Goal: Find specific page/section

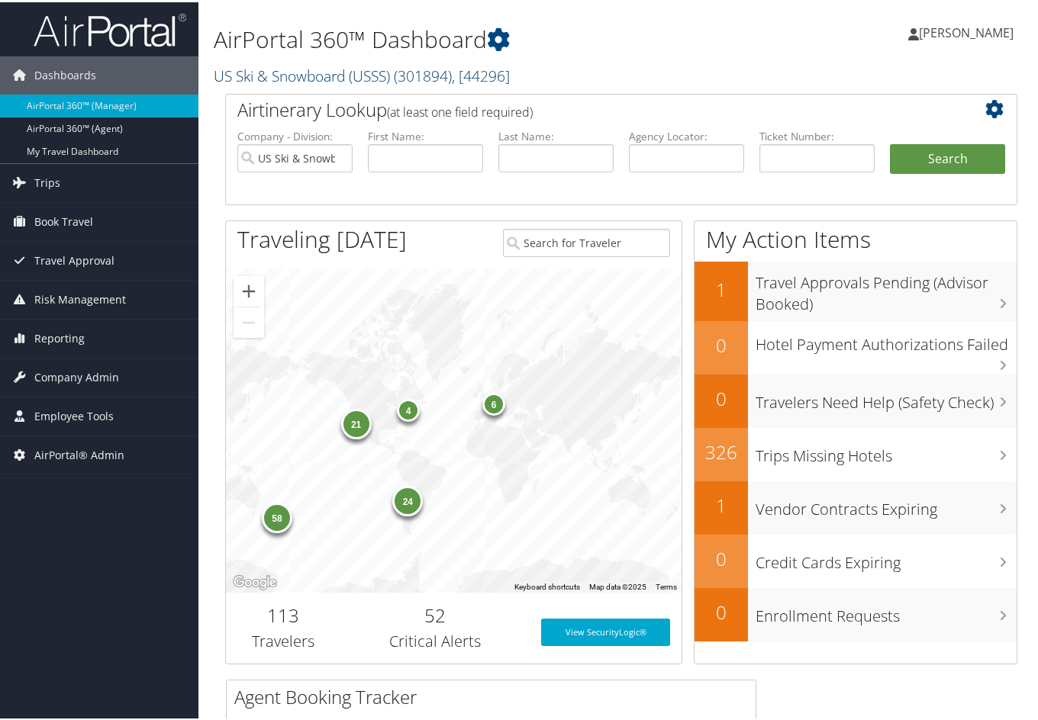
click at [317, 70] on link "US Ski & Snowboard (USSS) ( 301894 ) , [ 44296 ]" at bounding box center [362, 73] width 296 height 21
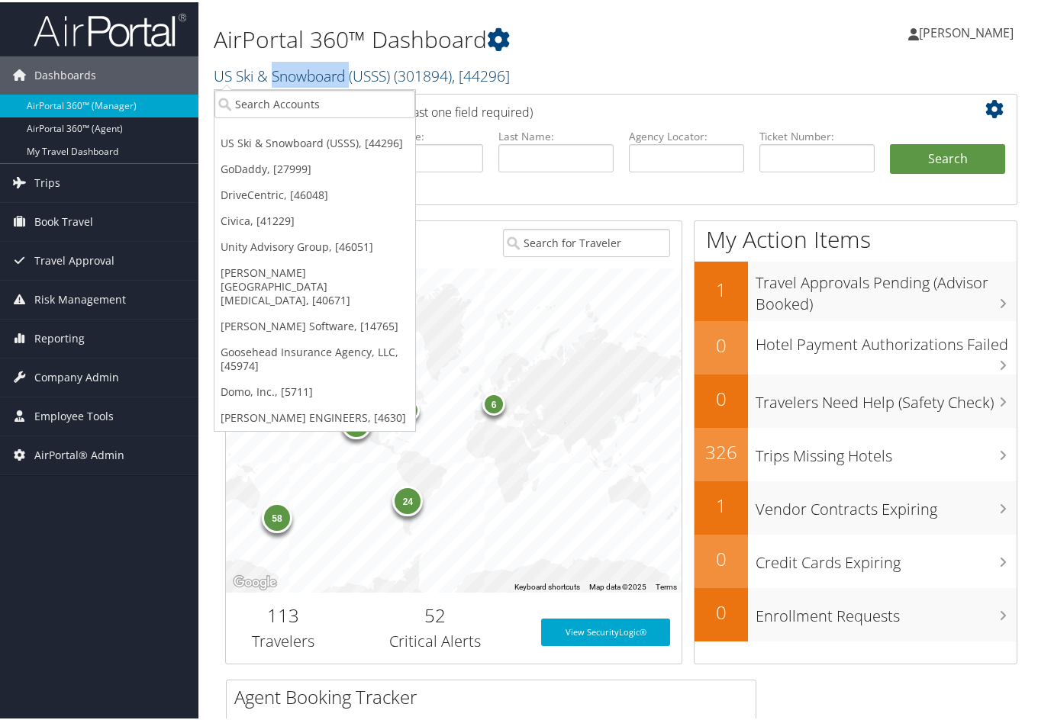
click at [317, 70] on link "US Ski & Snowboard (USSS) ( 301894 ) , [ 44296 ]" at bounding box center [362, 73] width 296 height 21
click at [274, 104] on input "search" at bounding box center [314, 102] width 201 height 28
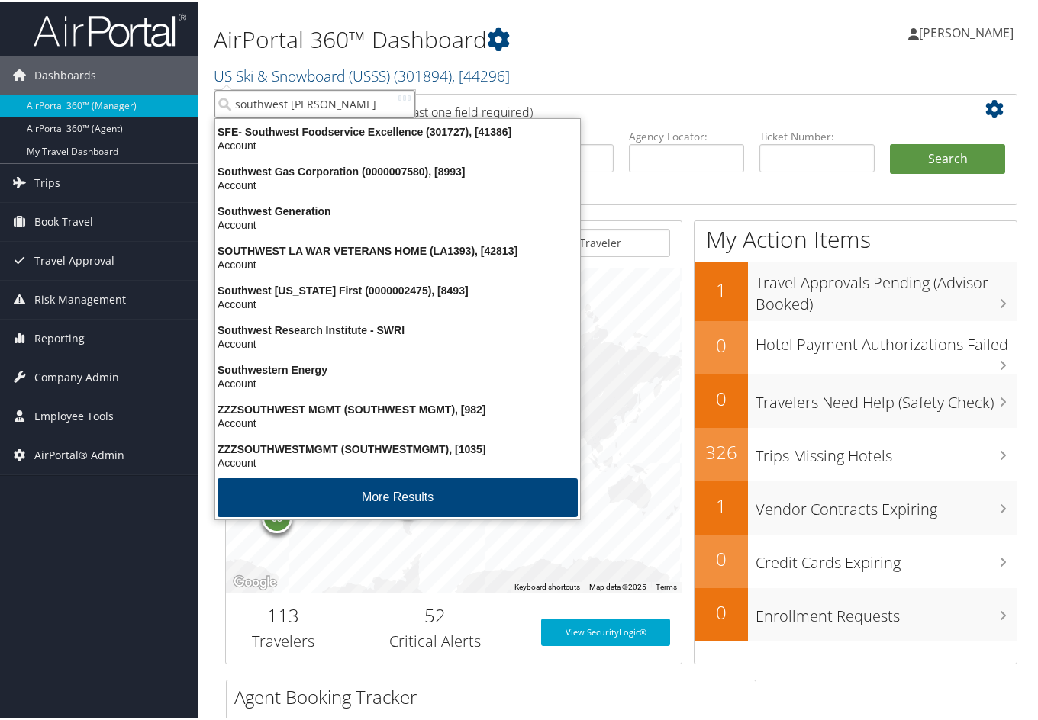
type input "southwest gas"
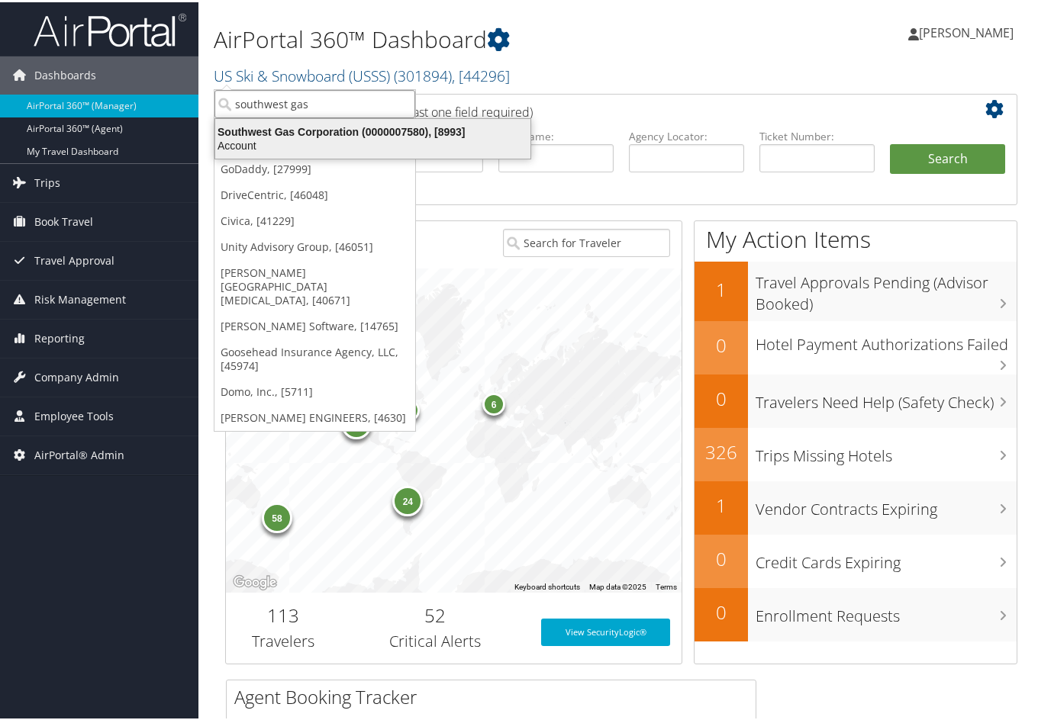
click at [280, 142] on div "Account" at bounding box center [372, 144] width 333 height 14
click at [280, 142] on input "US Ski & Snowboard (USSS)" at bounding box center [294, 156] width 115 height 28
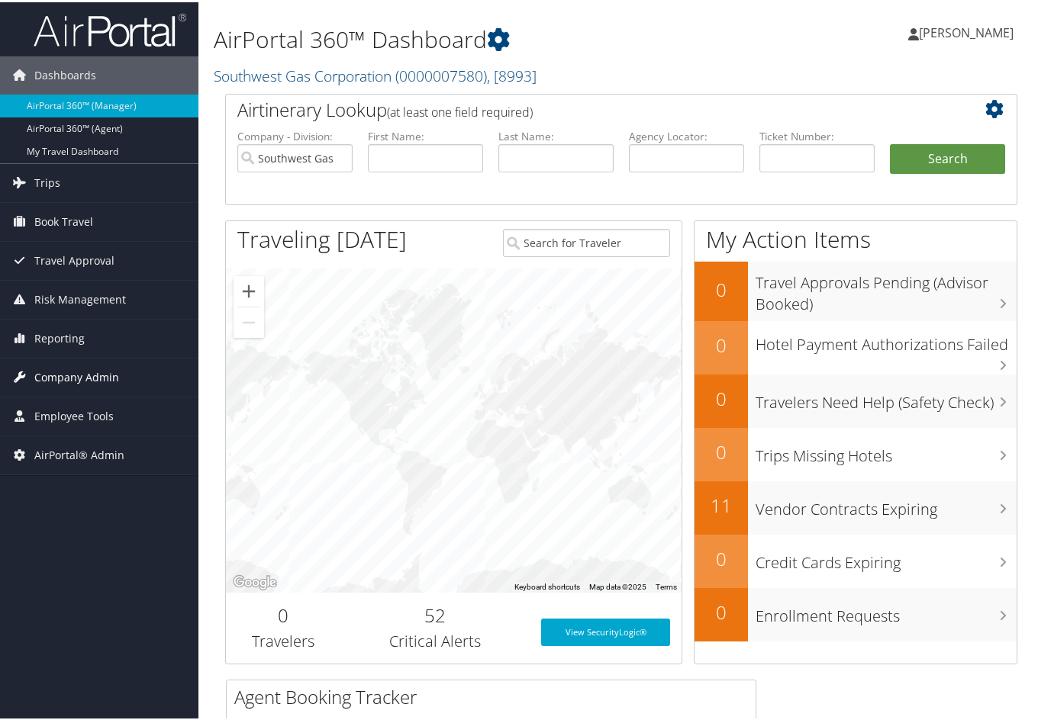
click at [73, 372] on span "Company Admin" at bounding box center [76, 375] width 85 height 38
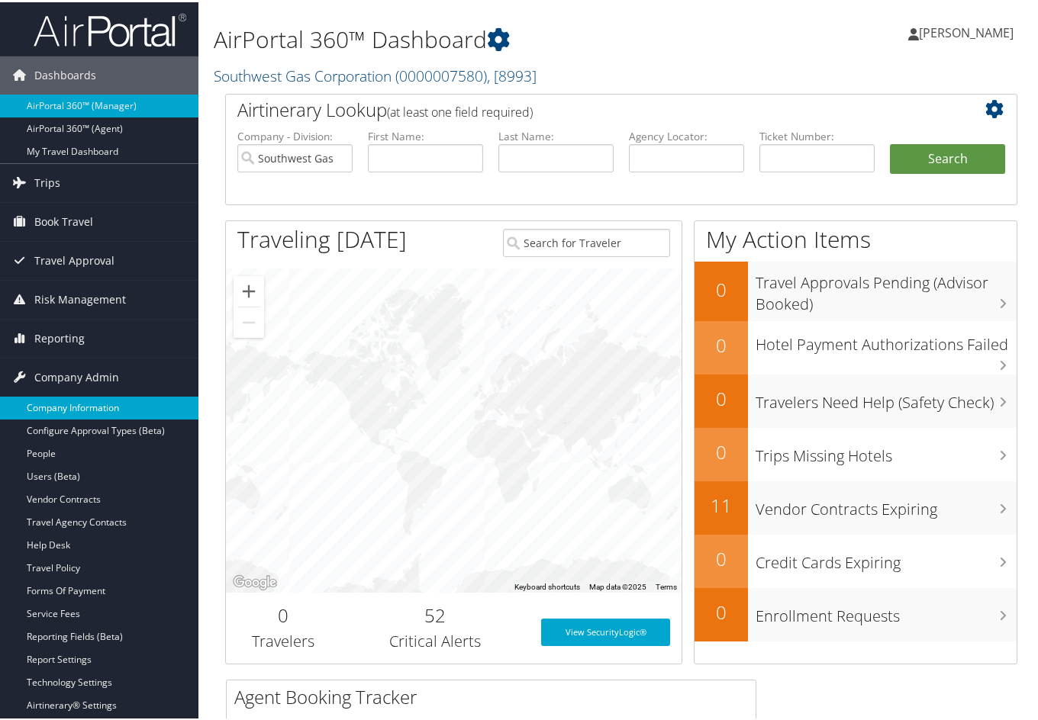
click at [77, 401] on link "Company Information" at bounding box center [99, 405] width 198 height 23
